Goal: Book appointment/travel/reservation

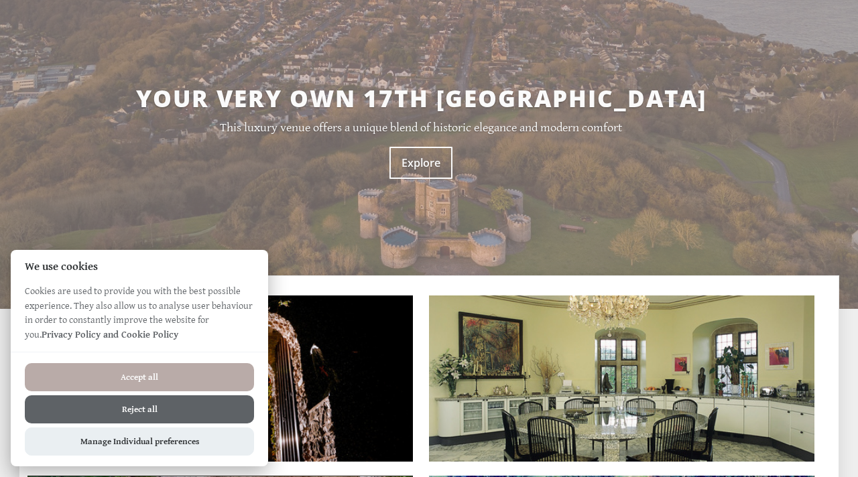
scroll to position [147, 0]
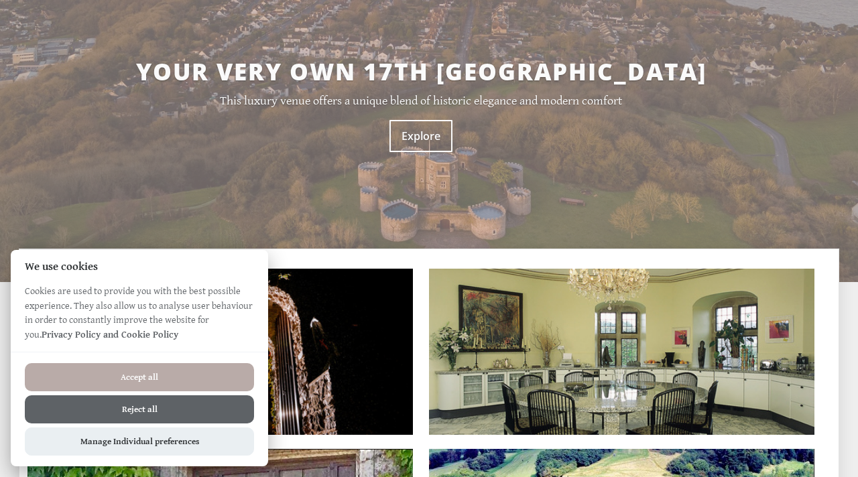
click at [168, 382] on button "Accept all" at bounding box center [139, 377] width 229 height 28
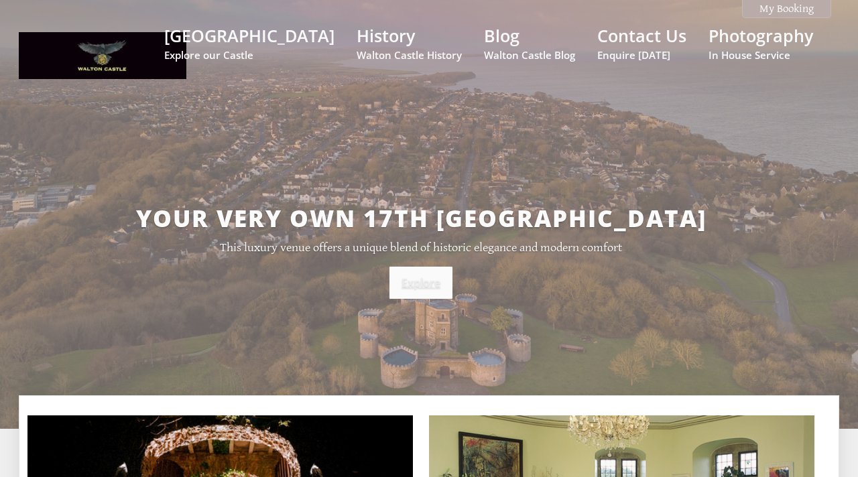
click at [427, 283] on link "Explore" at bounding box center [420, 283] width 63 height 32
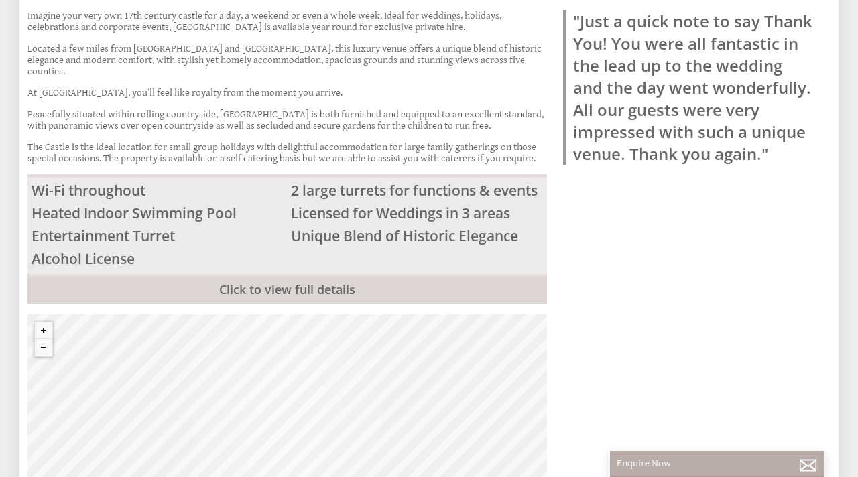
scroll to position [769, 0]
